Goal: Task Accomplishment & Management: Use online tool/utility

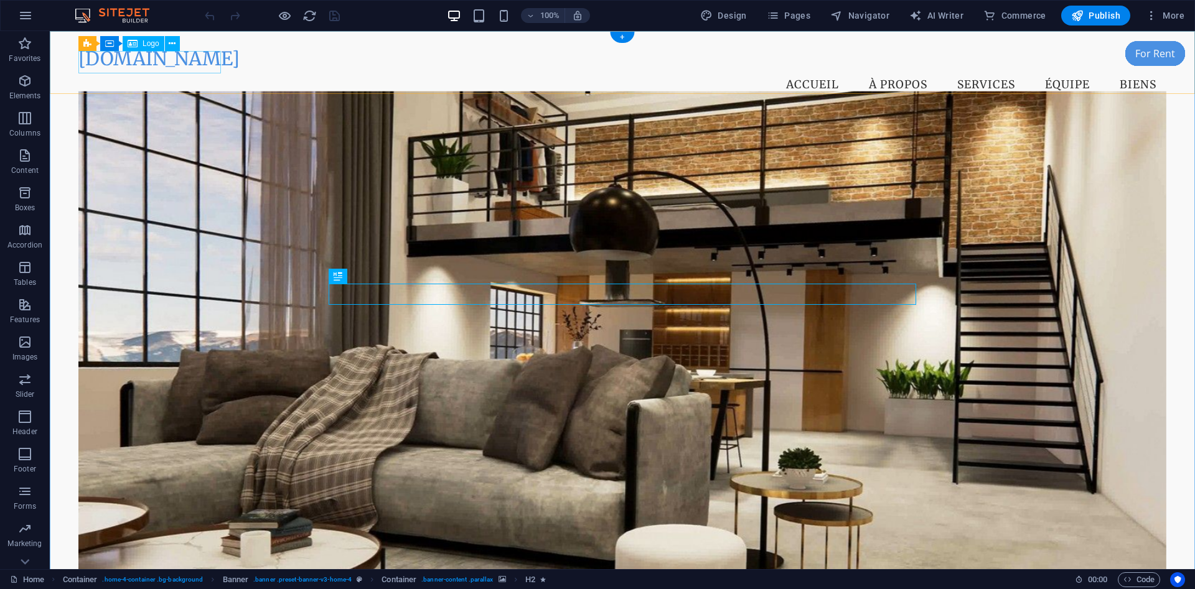
click at [184, 65] on div "[DOMAIN_NAME]" at bounding box center [622, 58] width 1088 height 22
click at [146, 42] on span "Logo" at bounding box center [150, 43] width 17 height 7
click at [146, 65] on div "[DOMAIN_NAME]" at bounding box center [622, 58] width 1088 height 22
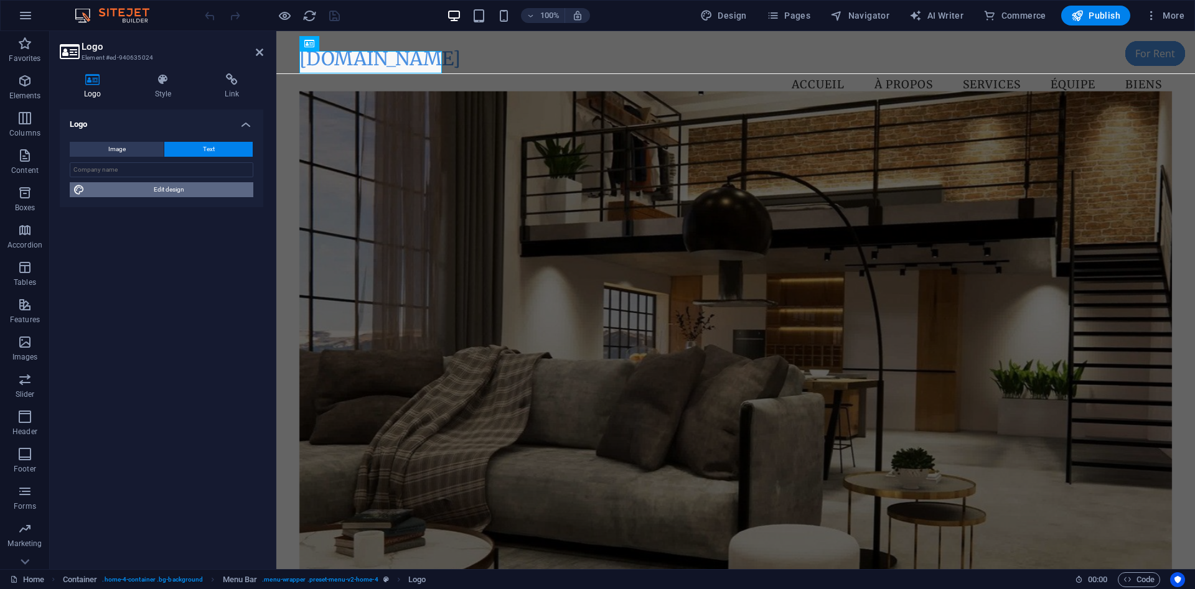
click at [174, 194] on span "Edit design" at bounding box center [168, 189] width 161 height 15
select select "px"
select select "200"
select select "px"
select select "rem"
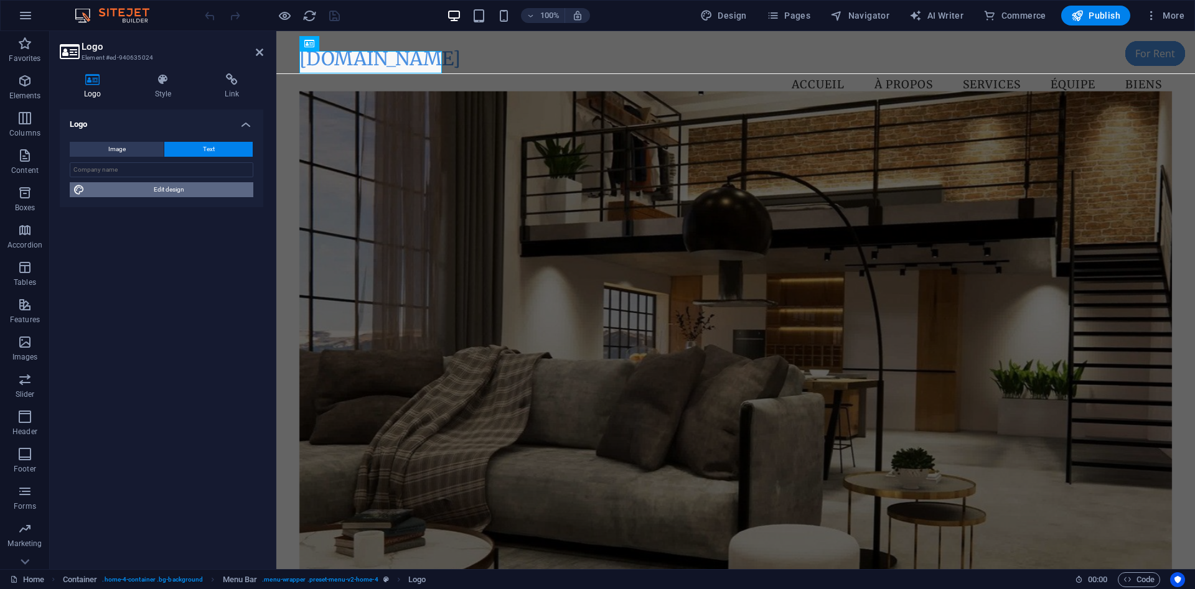
select select "200"
select select "px"
select select "rem"
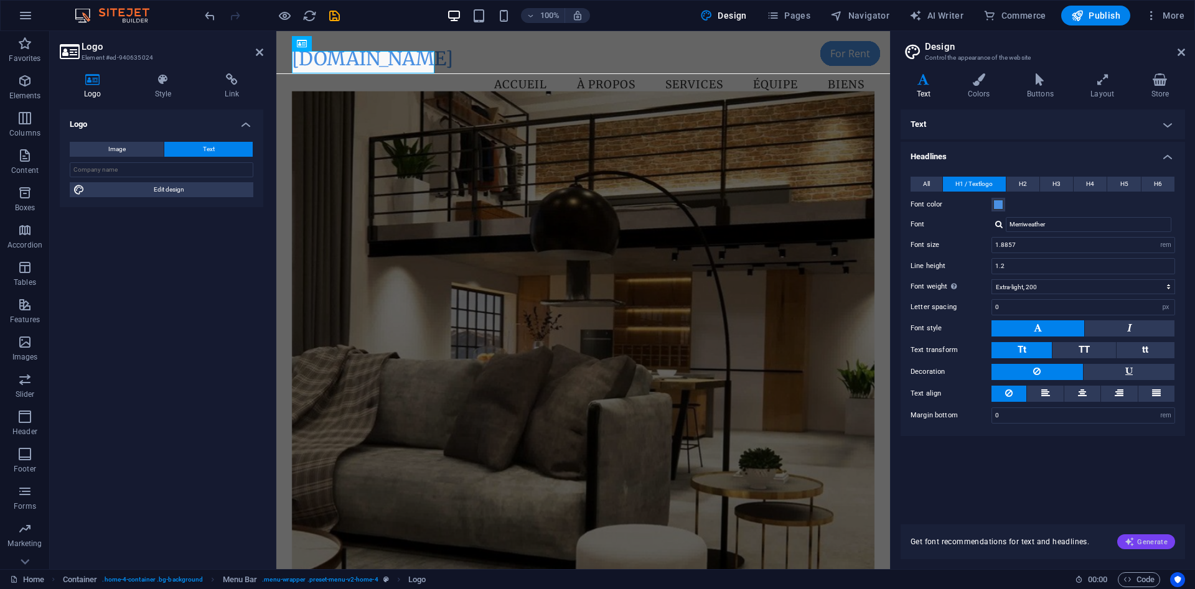
click at [1135, 536] on button "Generate" at bounding box center [1146, 541] width 58 height 15
